Goal: Navigation & Orientation: Find specific page/section

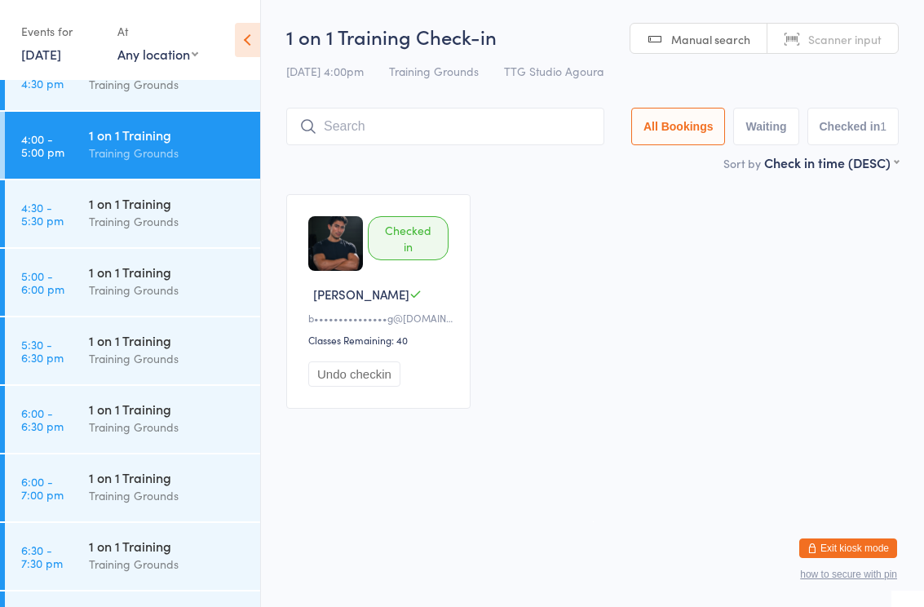
scroll to position [1585, 0]
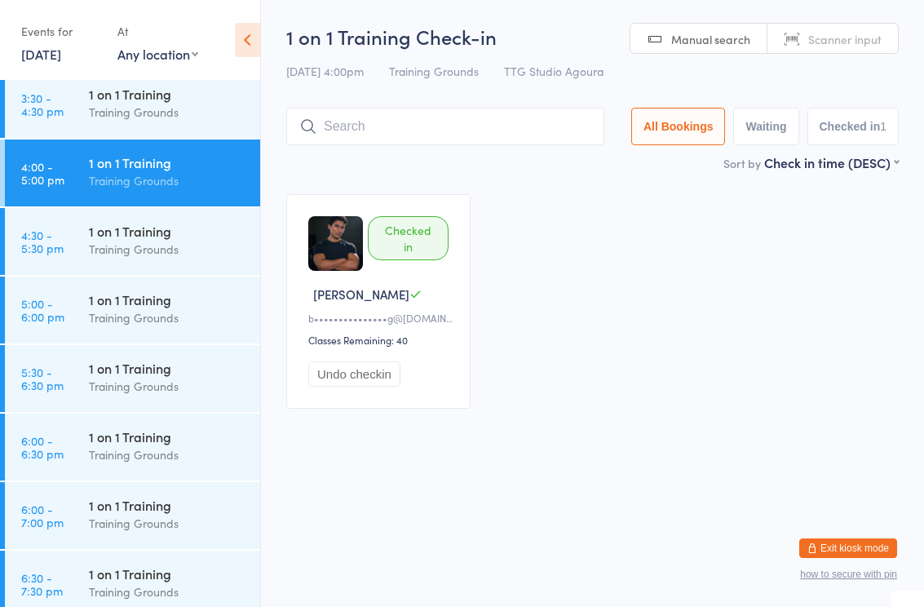
click at [163, 163] on div "1 on 1 Training" at bounding box center [167, 162] width 157 height 18
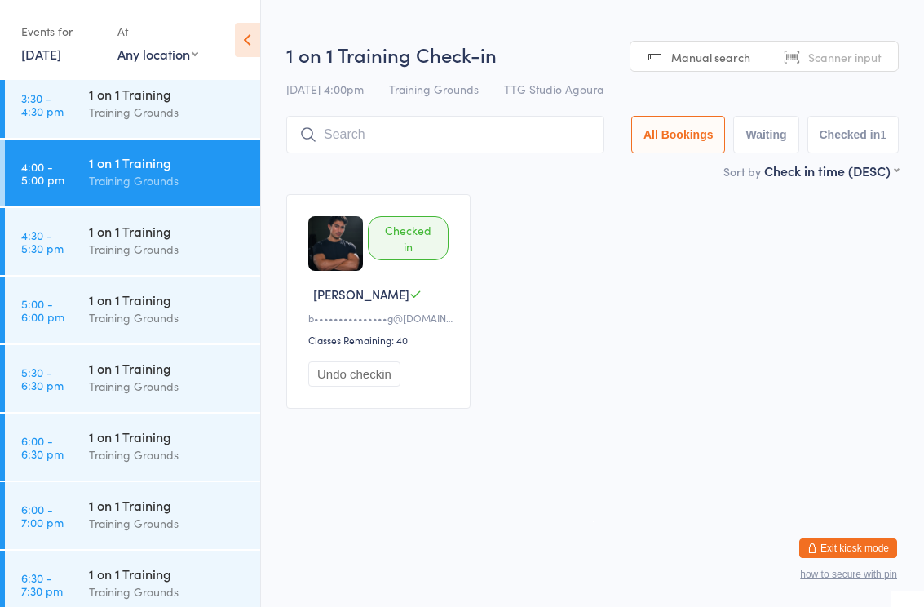
click at [168, 236] on div "1 on 1 Training" at bounding box center [167, 231] width 157 height 18
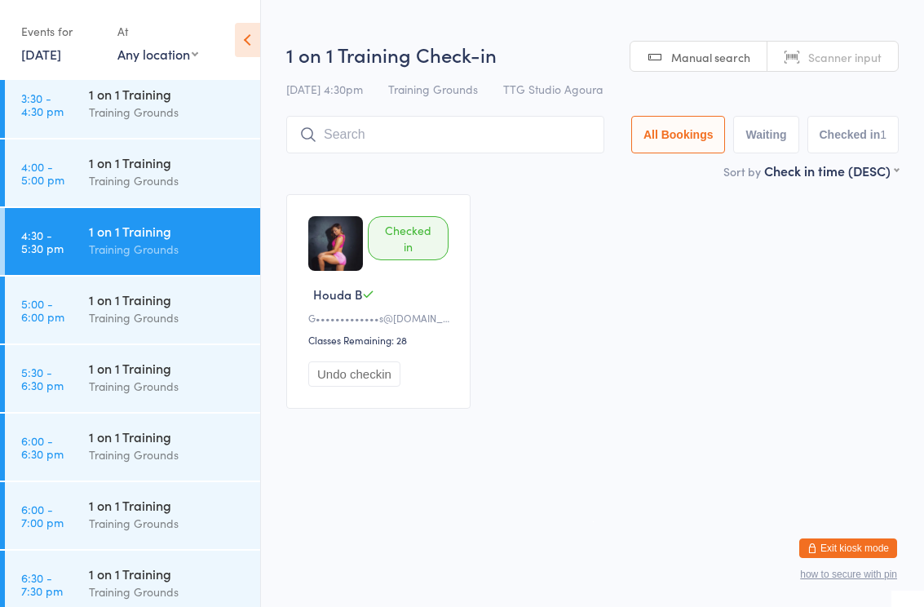
click at [164, 304] on div "1 on 1 Training" at bounding box center [167, 299] width 157 height 18
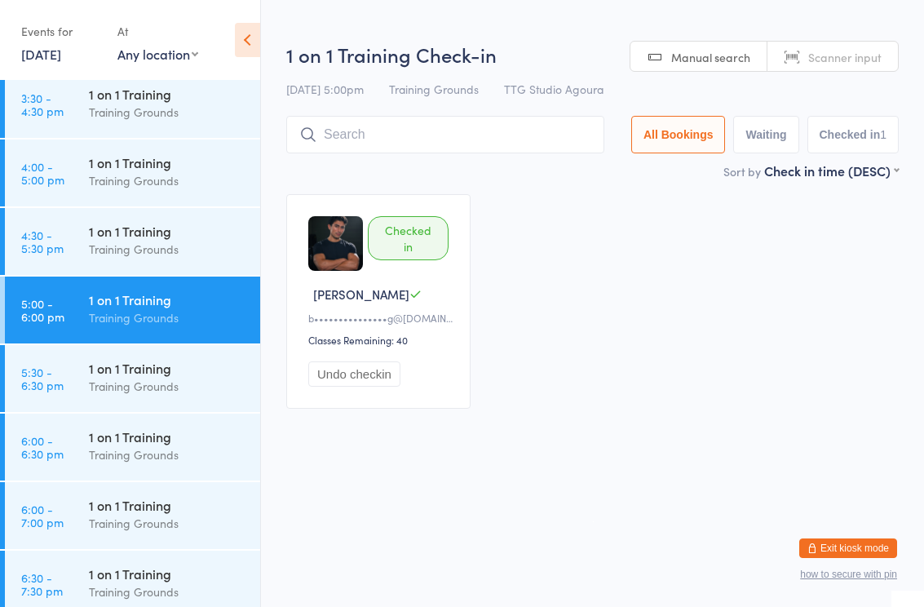
click at [158, 363] on div "1 on 1 Training" at bounding box center [167, 368] width 157 height 18
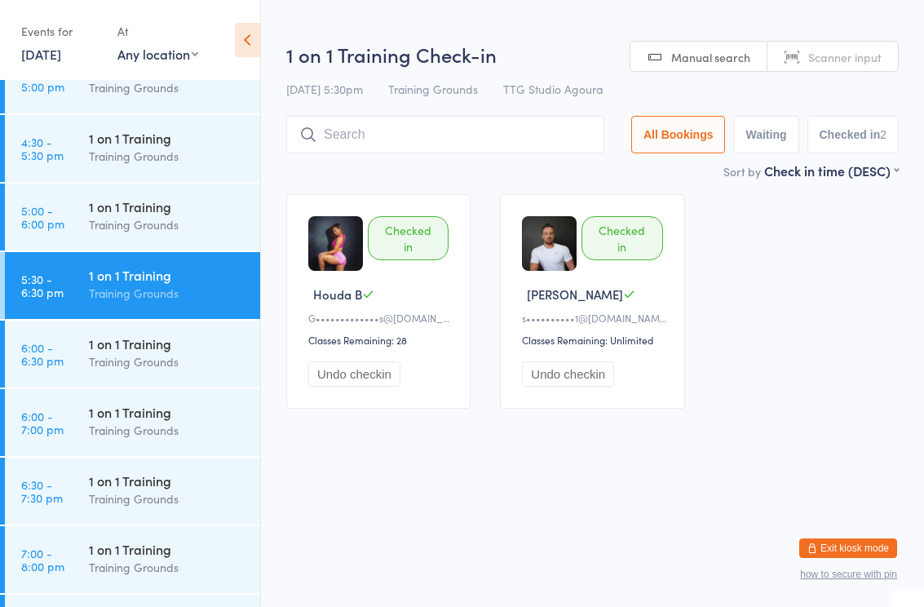
scroll to position [1679, 0]
click at [193, 343] on div "1 on 1 Training" at bounding box center [167, 343] width 157 height 18
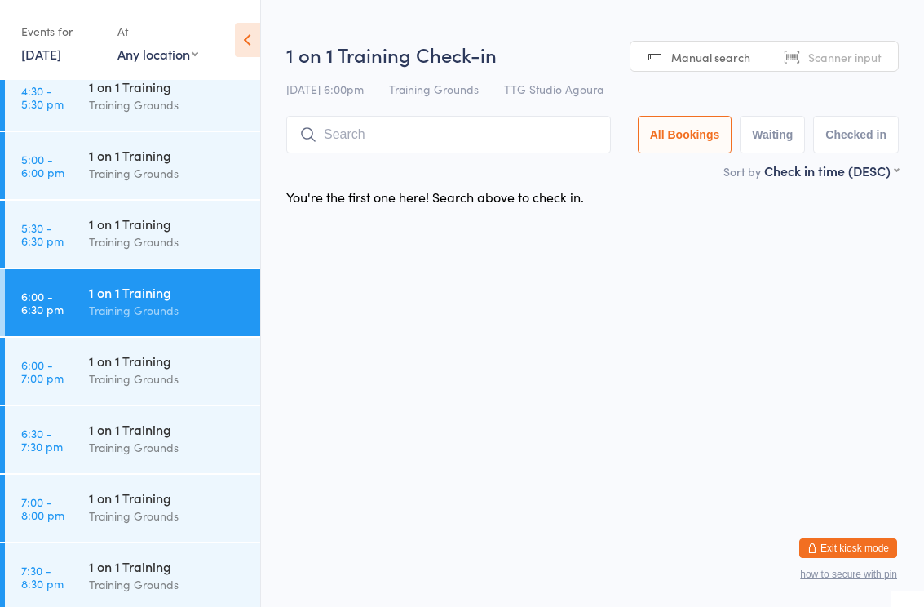
scroll to position [1741, 0]
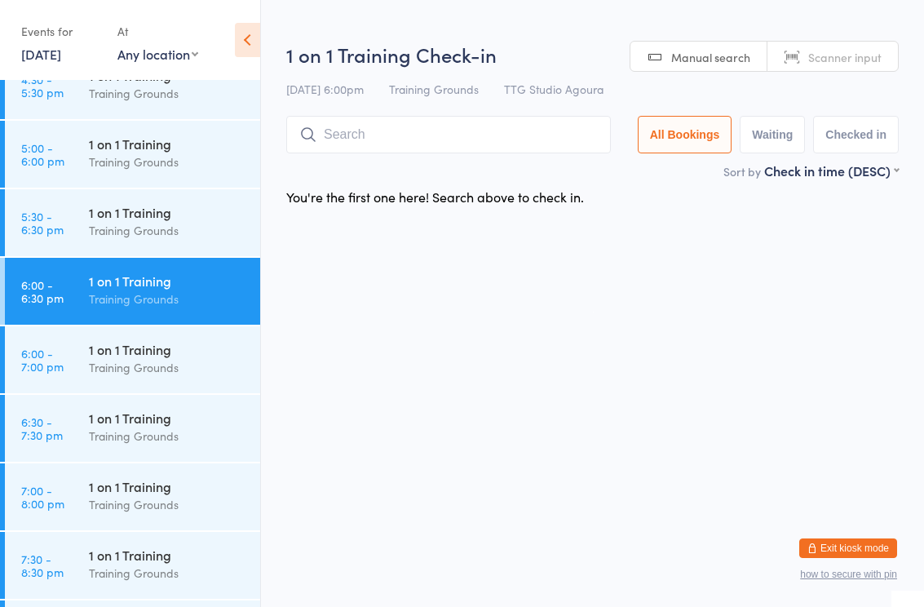
click at [178, 368] on div "Training Grounds" at bounding box center [167, 367] width 157 height 19
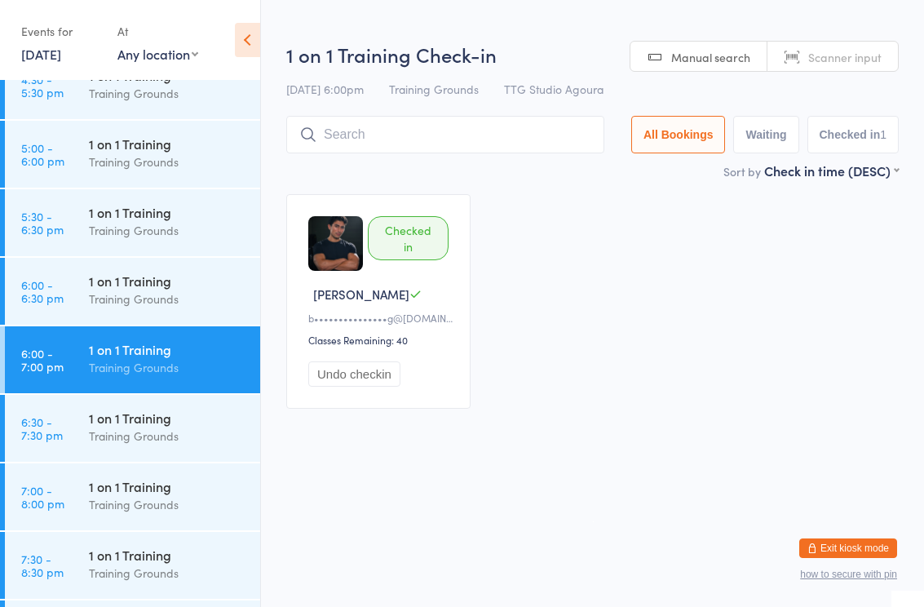
click at [187, 414] on div "1 on 1 Training" at bounding box center [167, 418] width 157 height 18
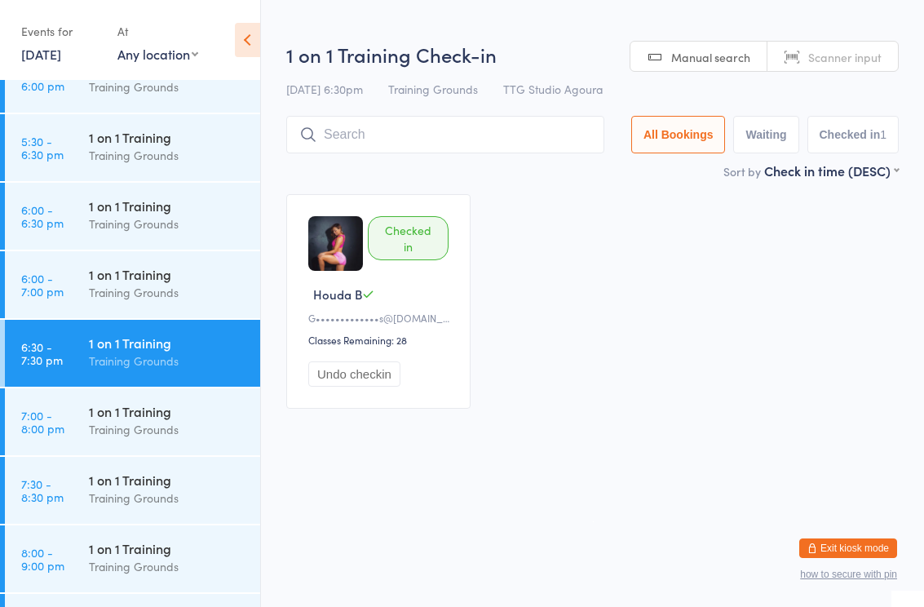
scroll to position [1830, 0]
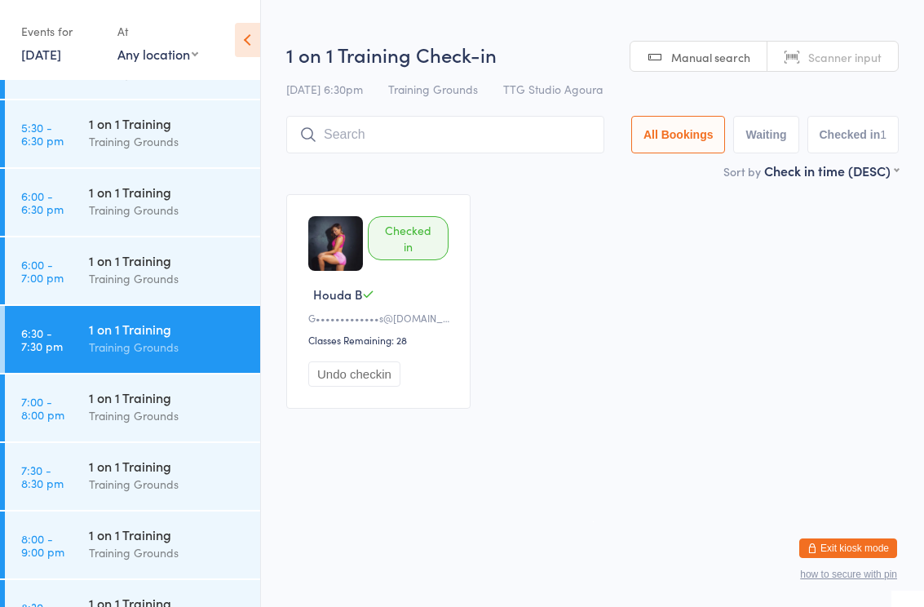
click at [179, 396] on div "1 on 1 Training" at bounding box center [167, 397] width 157 height 18
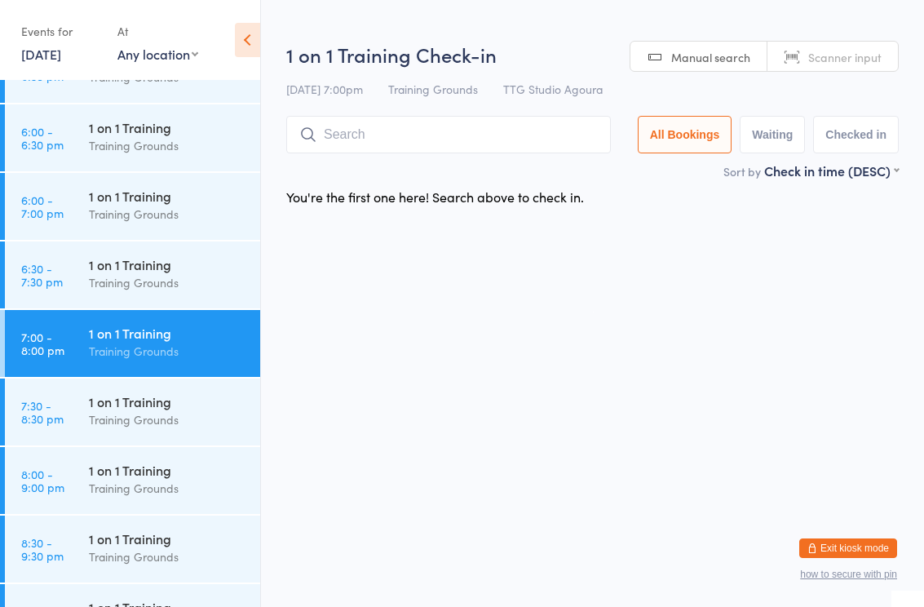
scroll to position [1895, 0]
click at [183, 414] on div "Training Grounds" at bounding box center [167, 419] width 157 height 19
